Goal: Task Accomplishment & Management: Complete application form

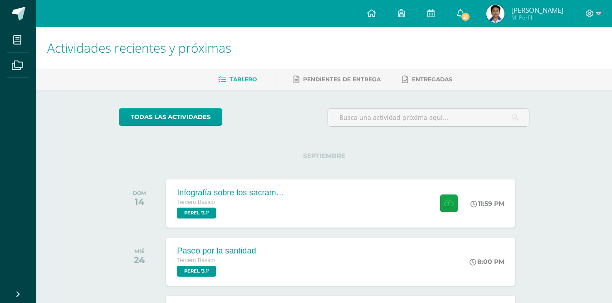
click at [519, 11] on span "Roger Jhan Carlo" at bounding box center [537, 9] width 52 height 9
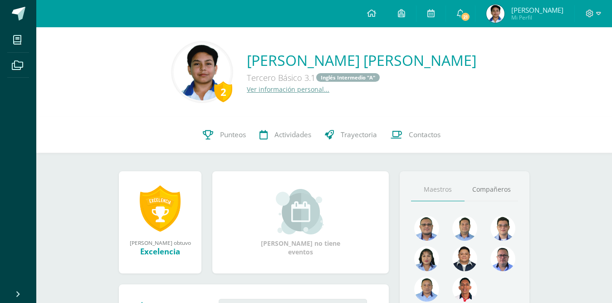
click at [593, 20] on div at bounding box center [593, 13] width 37 height 27
click at [595, 16] on span at bounding box center [593, 14] width 15 height 10
click at [559, 60] on span "Cerrar sesión" at bounding box center [570, 62] width 41 height 9
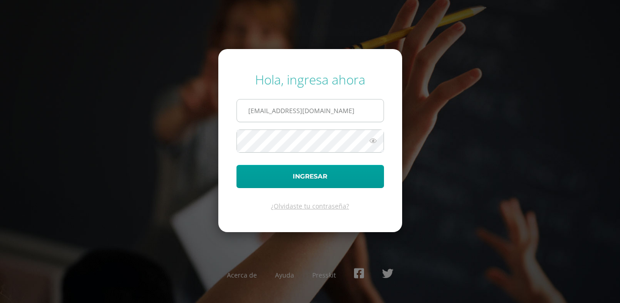
click at [304, 112] on input "[EMAIL_ADDRESS][DOMAIN_NAME]" at bounding box center [310, 110] width 147 height 22
click at [256, 114] on input "[EMAIL_ADDRESS][DOMAIN_NAME]" at bounding box center [310, 110] width 147 height 22
click at [264, 110] on input "23120@lasallechiquimula.edu.gt" at bounding box center [310, 110] width 147 height 22
type input "[EMAIL_ADDRESS][DOMAIN_NAME]"
click at [371, 140] on icon at bounding box center [373, 140] width 12 height 11
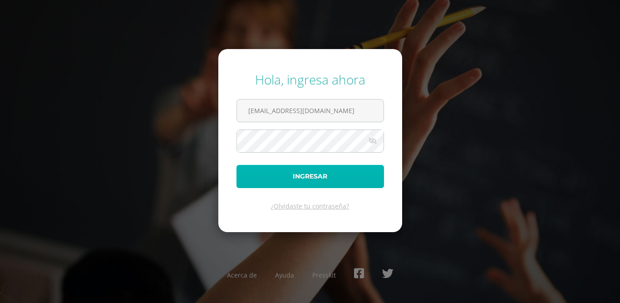
click at [300, 180] on button "Ingresar" at bounding box center [309, 176] width 147 height 23
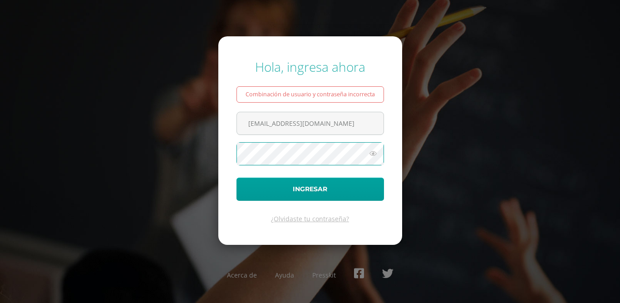
click at [373, 151] on icon at bounding box center [373, 153] width 12 height 11
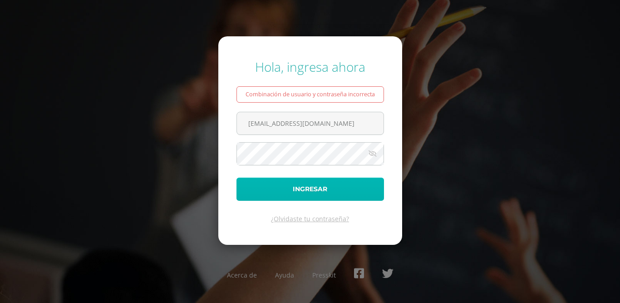
click at [284, 191] on button "Ingresar" at bounding box center [309, 188] width 147 height 23
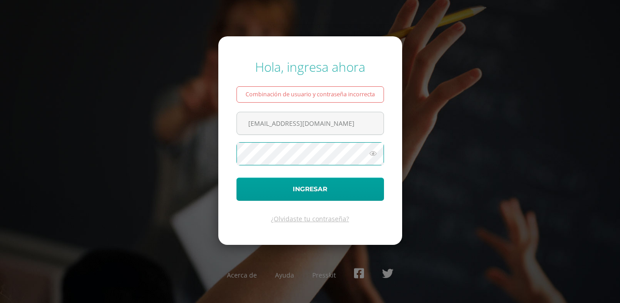
click at [373, 154] on icon at bounding box center [373, 153] width 12 height 11
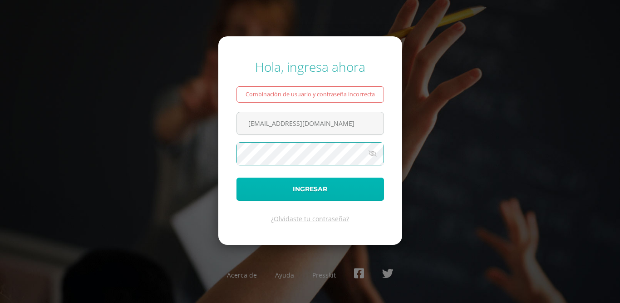
click at [255, 179] on button "Ingresar" at bounding box center [309, 188] width 147 height 23
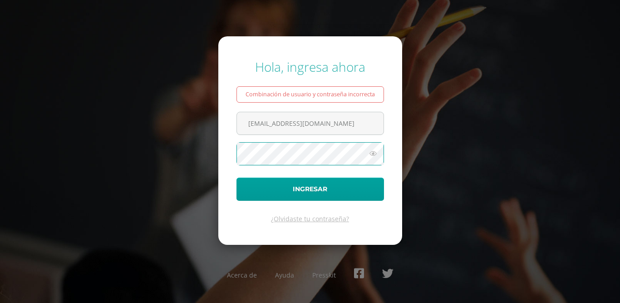
click at [370, 153] on icon at bounding box center [373, 153] width 12 height 11
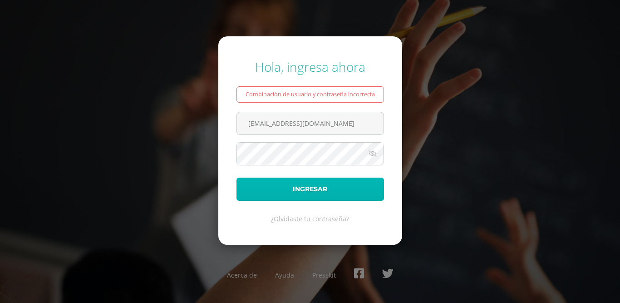
click at [297, 184] on button "Ingresar" at bounding box center [309, 188] width 147 height 23
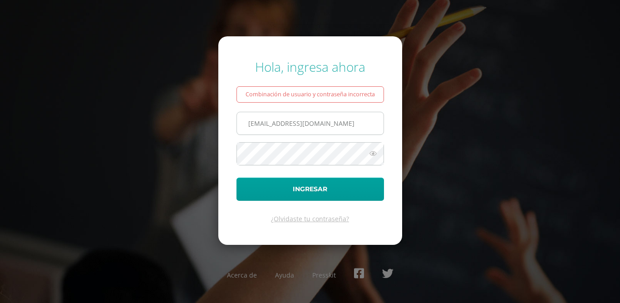
click at [275, 122] on input "[EMAIL_ADDRESS][DOMAIN_NAME]" at bounding box center [310, 123] width 147 height 22
click at [271, 126] on input "[EMAIL_ADDRESS][DOMAIN_NAME]" at bounding box center [310, 123] width 147 height 22
click at [273, 121] on input "[EMAIL_ADDRESS][DOMAIN_NAME]" at bounding box center [310, 123] width 147 height 22
click at [274, 122] on input "[EMAIL_ADDRESS][DOMAIN_NAME]" at bounding box center [310, 123] width 147 height 22
click at [272, 128] on input "[EMAIL_ADDRESS][DOMAIN_NAME]" at bounding box center [310, 123] width 147 height 22
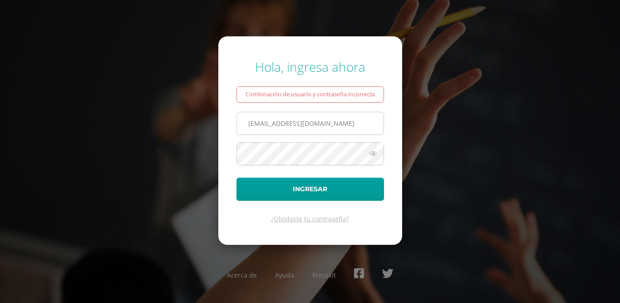
click at [274, 128] on input "[EMAIL_ADDRESS][DOMAIN_NAME]" at bounding box center [310, 123] width 147 height 22
click at [277, 119] on input "[EMAIL_ADDRESS][DOMAIN_NAME]" at bounding box center [310, 123] width 147 height 22
click at [273, 124] on input "[EMAIL_ADDRESS][DOMAIN_NAME]" at bounding box center [310, 123] width 147 height 22
type input "[EMAIL_ADDRESS][DOMAIN_NAME]"
click at [385, 151] on form "Hola, ingresa ahora Combinación de usuario y contraseña incorrecta [EMAIL_ADDRE…" at bounding box center [310, 140] width 184 height 208
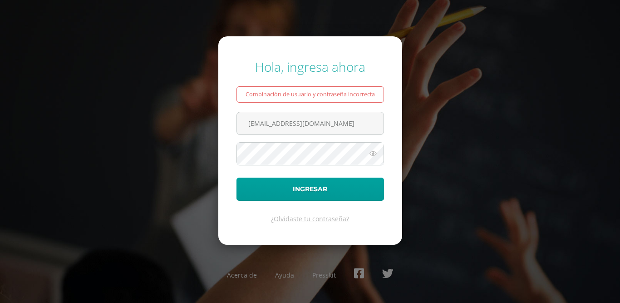
click at [372, 150] on icon at bounding box center [373, 153] width 12 height 11
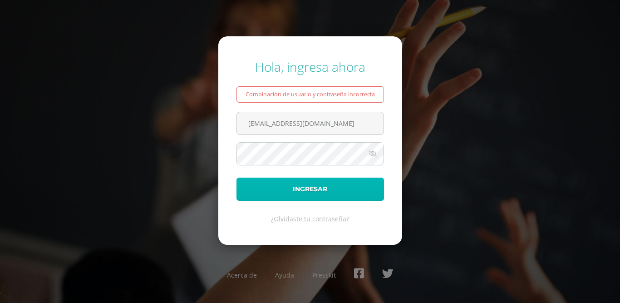
click at [311, 188] on button "Ingresar" at bounding box center [309, 188] width 147 height 23
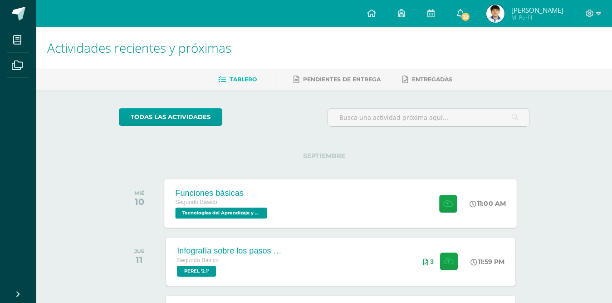
click at [356, 205] on div "Funciones básicas Segundo Básico Tecnologías del Aprendizaje y la Comunicación …" at bounding box center [341, 203] width 352 height 49
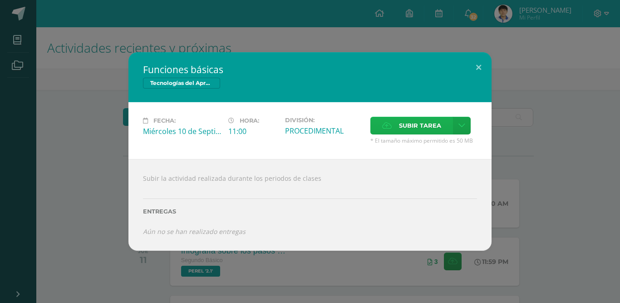
click at [411, 131] on span "Subir tarea" at bounding box center [420, 125] width 42 height 17
click at [0, 0] on input "Subir tarea" at bounding box center [0, 0] width 0 height 0
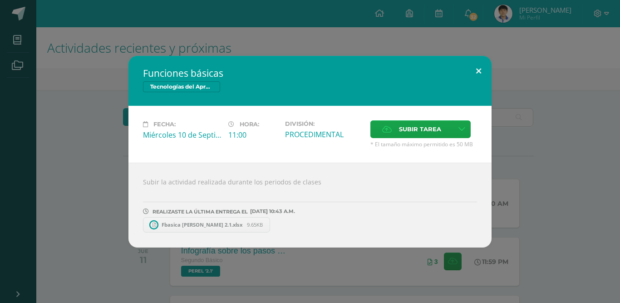
click at [479, 66] on button at bounding box center [478, 71] width 26 height 31
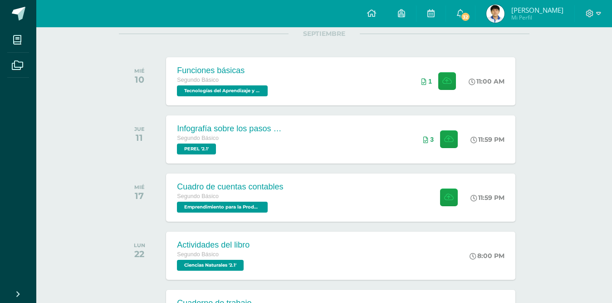
scroll to position [30, 0]
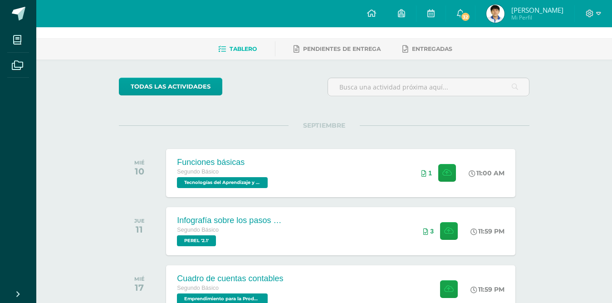
click at [591, 7] on div at bounding box center [593, 13] width 37 height 27
click at [590, 9] on div at bounding box center [593, 13] width 37 height 27
click at [463, 9] on link "32" at bounding box center [460, 13] width 29 height 27
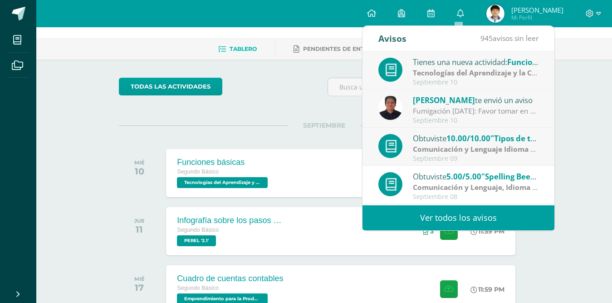
click at [484, 103] on div "Manuel Agustín te envió un aviso" at bounding box center [476, 100] width 126 height 12
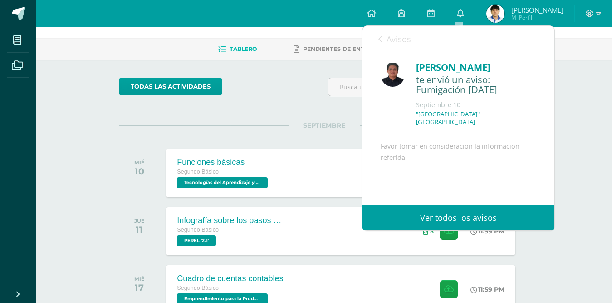
click at [468, 220] on link "Ver todos los avisos" at bounding box center [458, 217] width 192 height 25
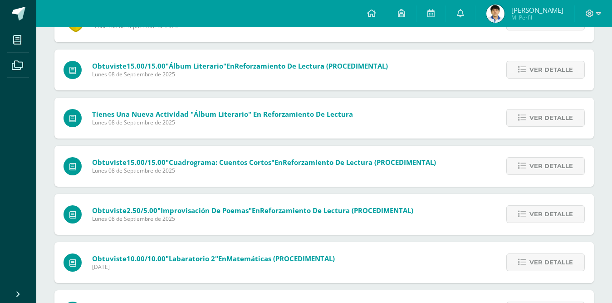
scroll to position [242, 0]
